Goal: Download file/media

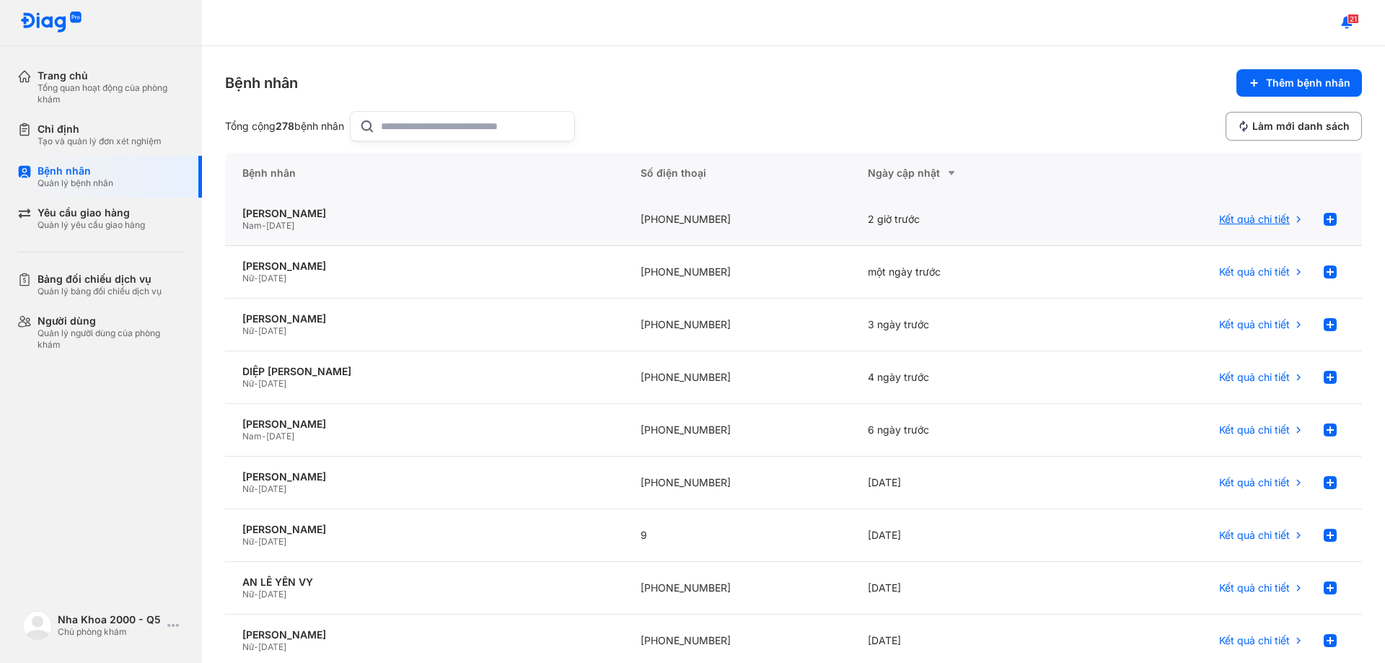
click at [1239, 220] on span "Kết quả chi tiết" at bounding box center [1254, 219] width 71 height 13
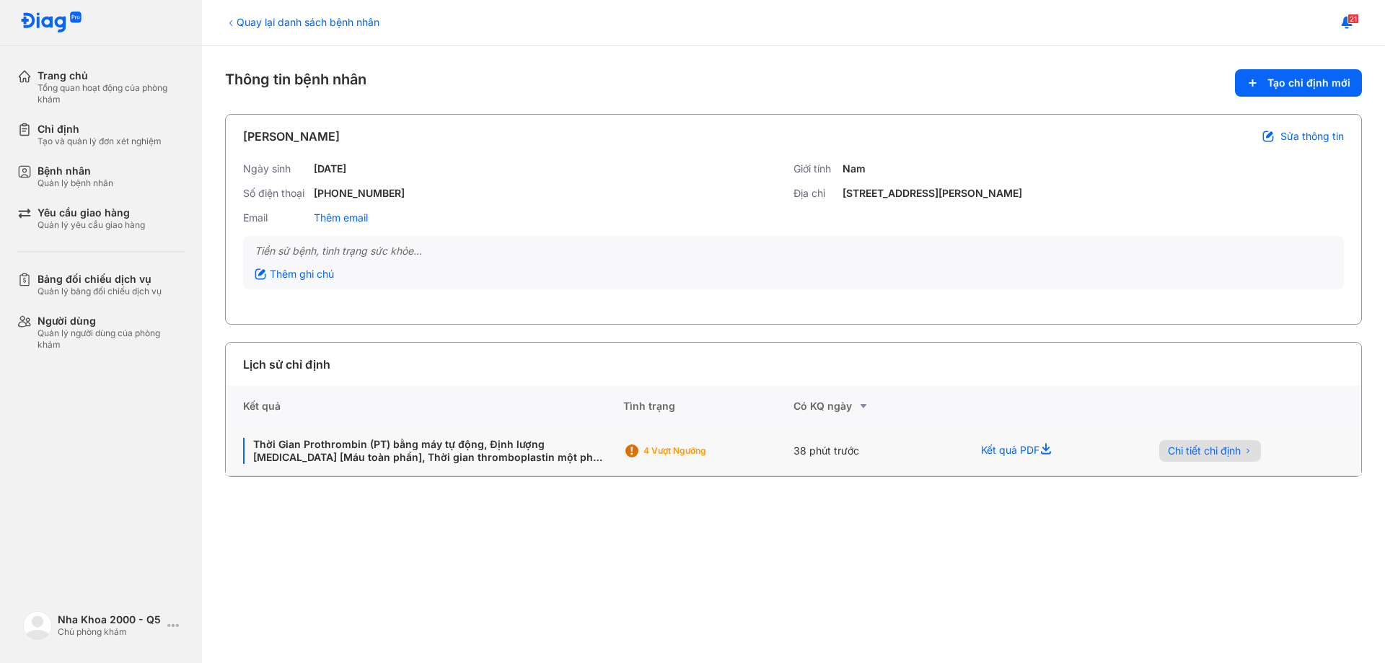
click at [1215, 459] on button "Chi tiết chỉ định" at bounding box center [1210, 451] width 102 height 22
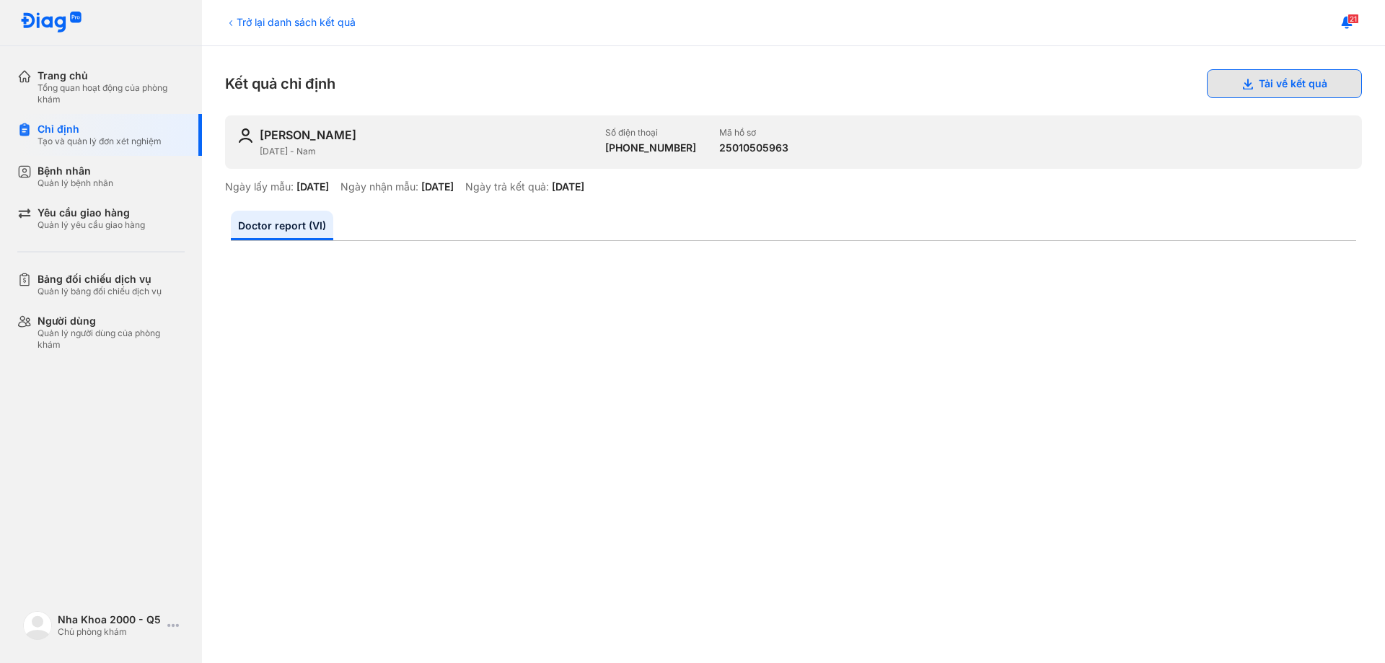
click at [1261, 91] on button "Tải về kết quả" at bounding box center [1284, 83] width 155 height 29
